Goal: Task Accomplishment & Management: Manage account settings

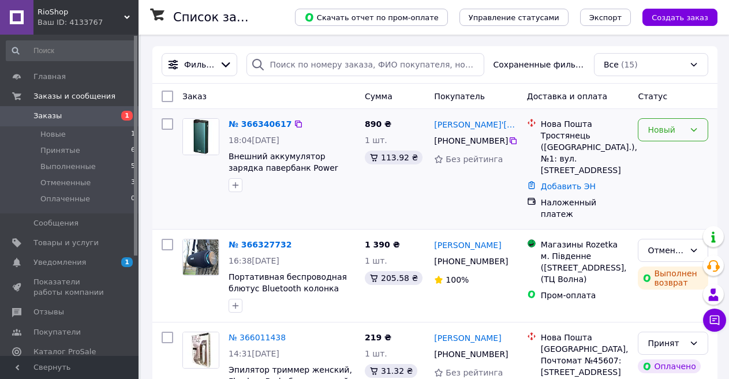
click at [676, 134] on div "Новый" at bounding box center [665, 129] width 37 height 13
click at [672, 151] on li "Принят" at bounding box center [672, 155] width 69 height 21
click at [74, 260] on span "Уведомления" at bounding box center [59, 262] width 53 height 10
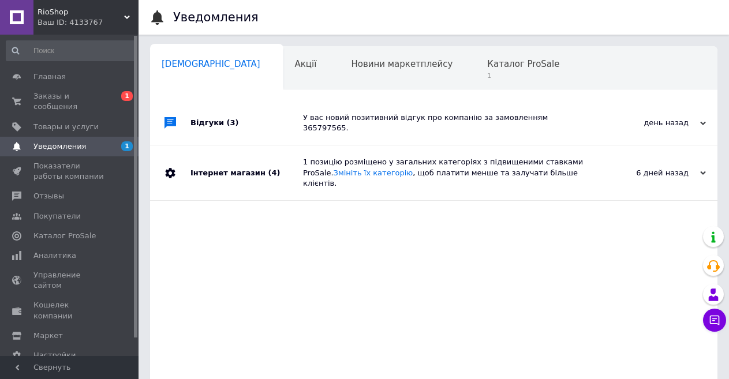
scroll to position [0, 5]
click at [482, 75] on span "1" at bounding box center [518, 76] width 72 height 9
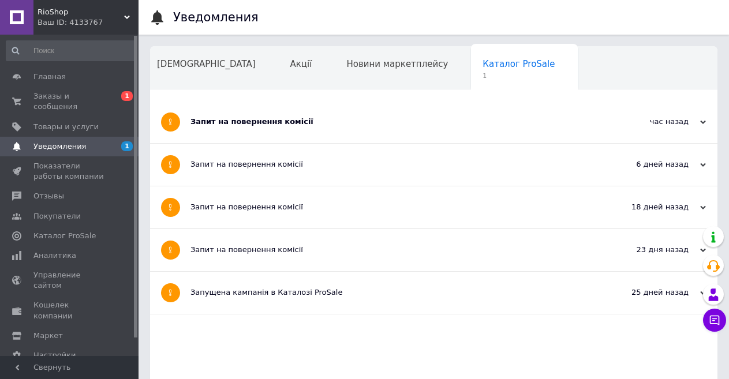
click at [376, 125] on div "Запит на повернення комісії" at bounding box center [390, 122] width 400 height 10
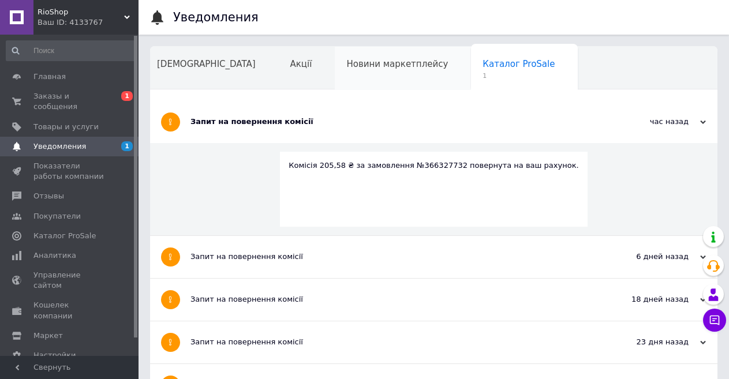
click at [350, 80] on div "Новини маркетплейсу" at bounding box center [403, 69] width 136 height 44
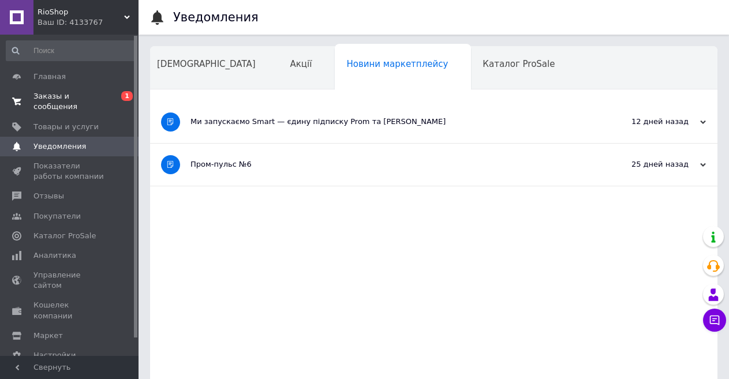
click at [96, 98] on span "Заказы и сообщения" at bounding box center [69, 101] width 73 height 21
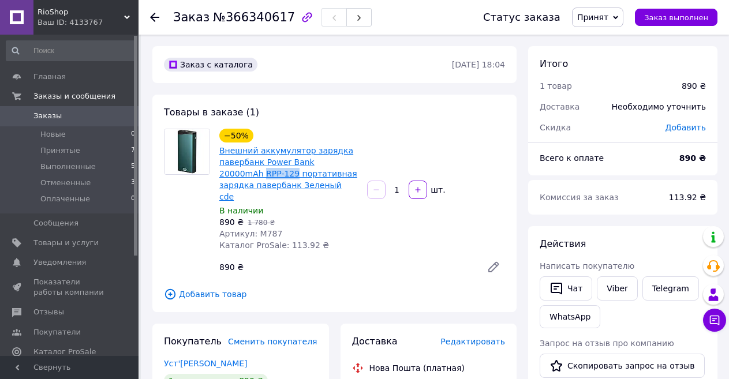
drag, startPoint x: 215, startPoint y: 170, endPoint x: 249, endPoint y: 178, distance: 34.4
click at [249, 178] on div "−50% Внешний аккумулятор зарядка павербанк Power Bank 20000mAh RPP-129 портатив…" at bounding box center [289, 189] width 148 height 127
copy link "RPP-129"
click at [344, 228] on div "Артикул: M787" at bounding box center [288, 234] width 138 height 12
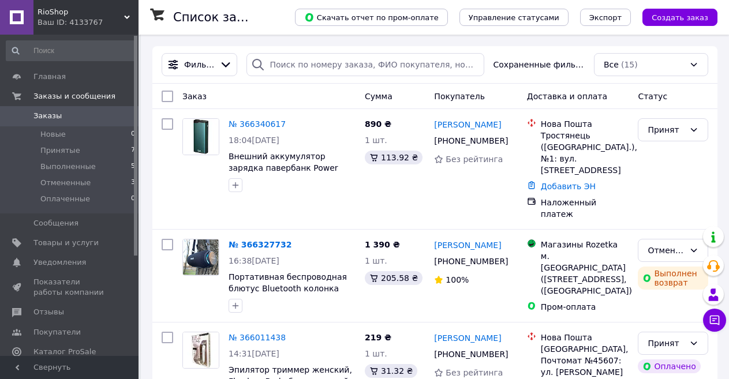
click at [50, 14] on span "RioShop" at bounding box center [81, 12] width 87 height 10
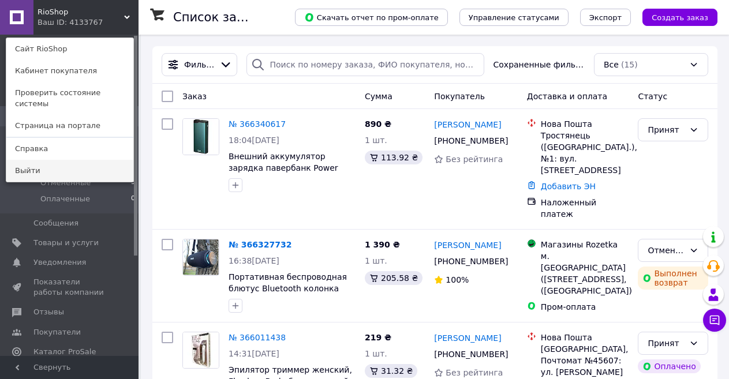
click at [45, 160] on link "Выйти" at bounding box center [69, 171] width 127 height 22
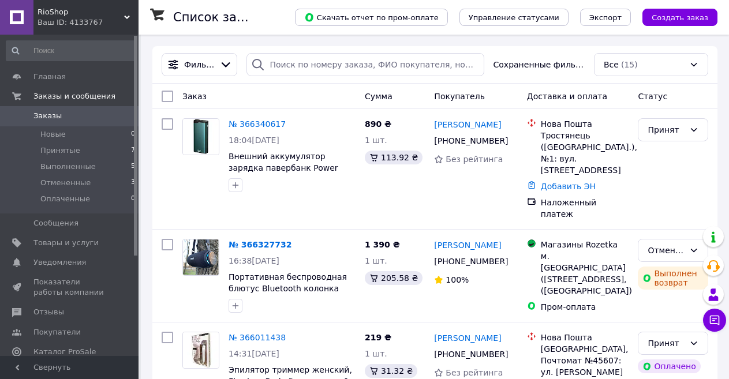
click at [272, 14] on div "Список заказов" at bounding box center [222, 17] width 99 height 35
